Goal: Information Seeking & Learning: Learn about a topic

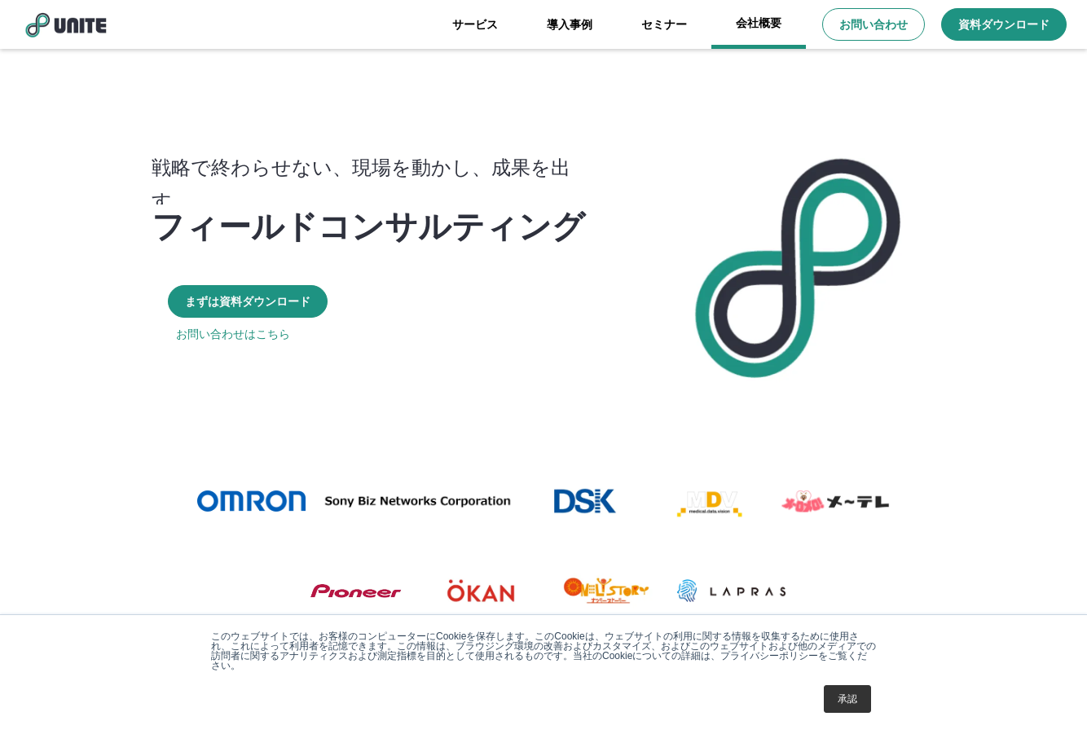
click at [761, 24] on link "会社概要" at bounding box center [758, 24] width 95 height 49
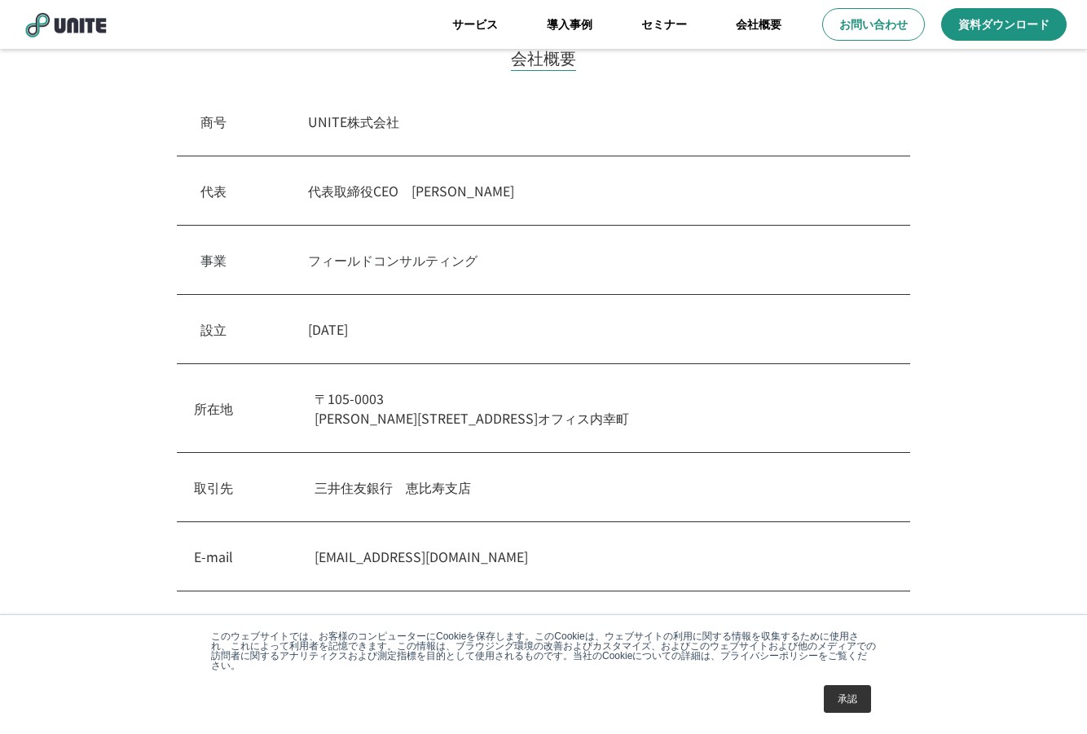
scroll to position [419, 0]
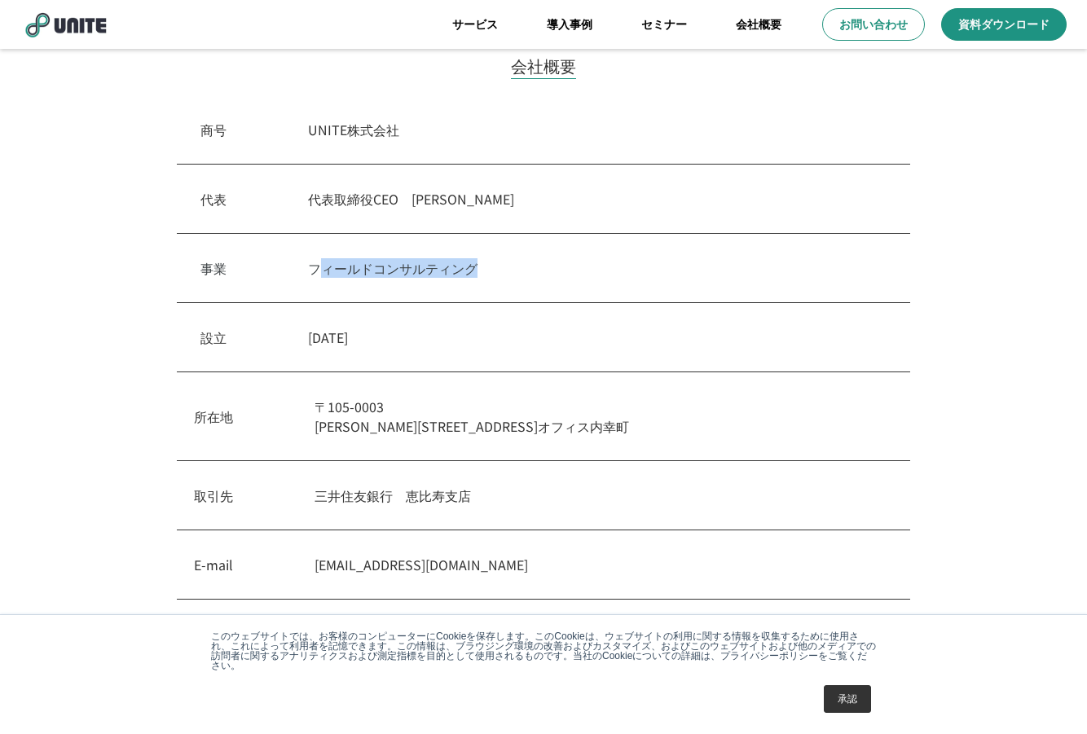
drag, startPoint x: 500, startPoint y: 271, endPoint x: 321, endPoint y: 262, distance: 179.5
click at [321, 262] on p "フィールドコンサルティング" at bounding box center [597, 268] width 579 height 20
drag, startPoint x: 321, startPoint y: 262, endPoint x: 497, endPoint y: 297, distance: 179.3
click at [497, 297] on div "事業　 フィールドコンサルティング" at bounding box center [543, 268] width 733 height 69
drag, startPoint x: 492, startPoint y: 268, endPoint x: 306, endPoint y: 266, distance: 185.8
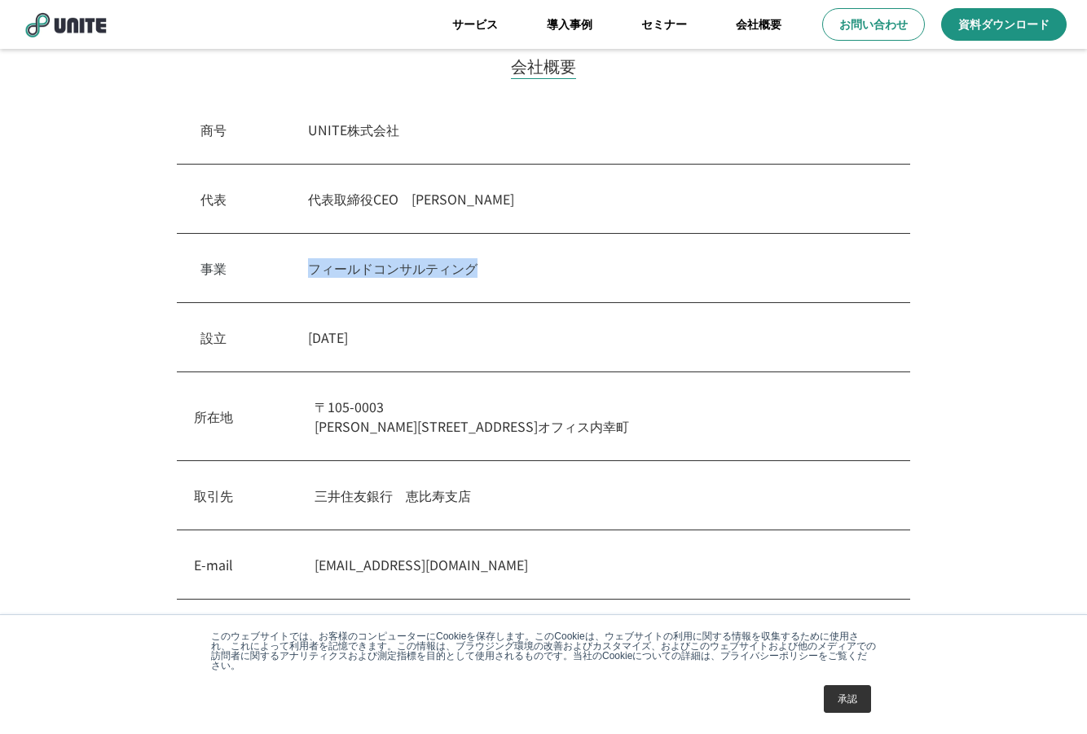
click at [306, 266] on div "事業　 フィールドコンサルティング" at bounding box center [543, 268] width 733 height 69
copy p "フィールドコンサルティング"
